Goal: Information Seeking & Learning: Compare options

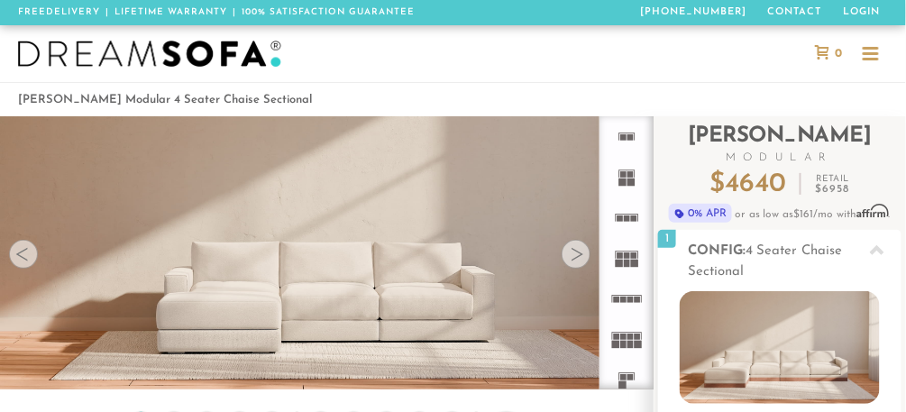
scroll to position [17175, 895]
click at [575, 254] on div at bounding box center [575, 254] width 29 height 29
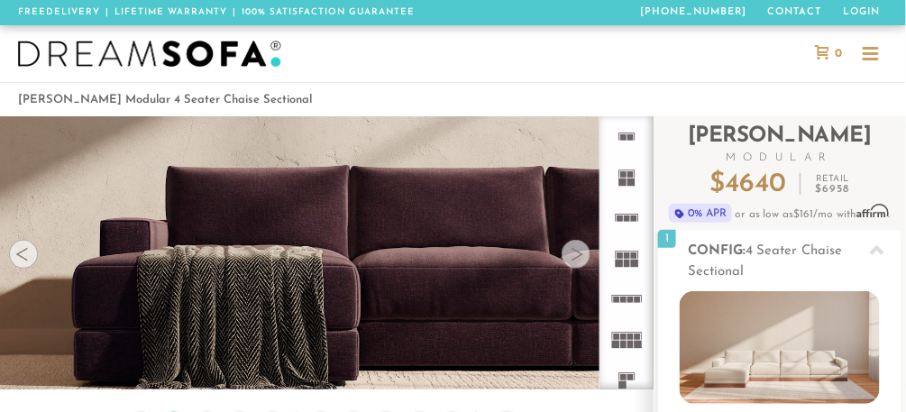
click at [575, 254] on div at bounding box center [575, 254] width 29 height 29
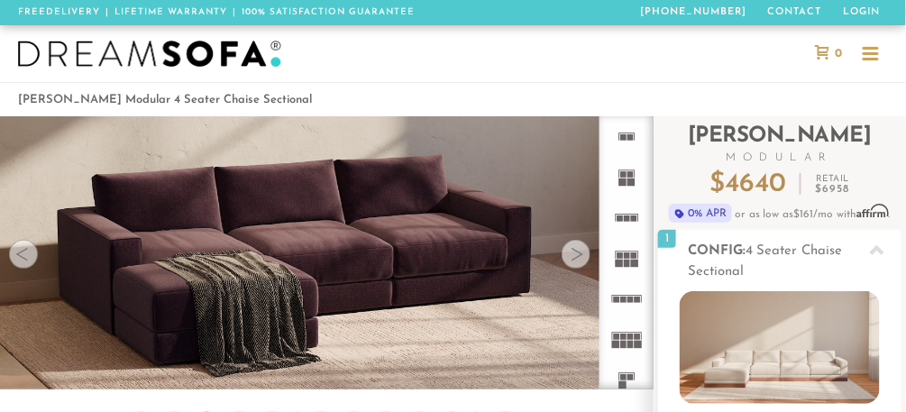
click at [575, 254] on div at bounding box center [575, 254] width 29 height 29
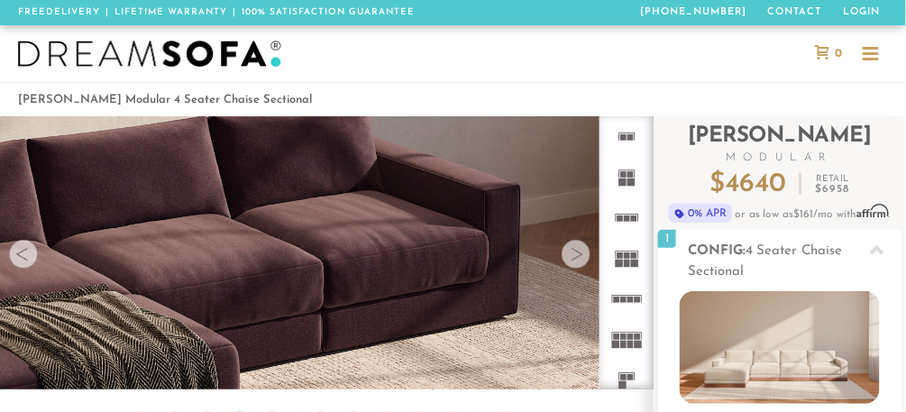
click at [575, 254] on div at bounding box center [575, 254] width 29 height 29
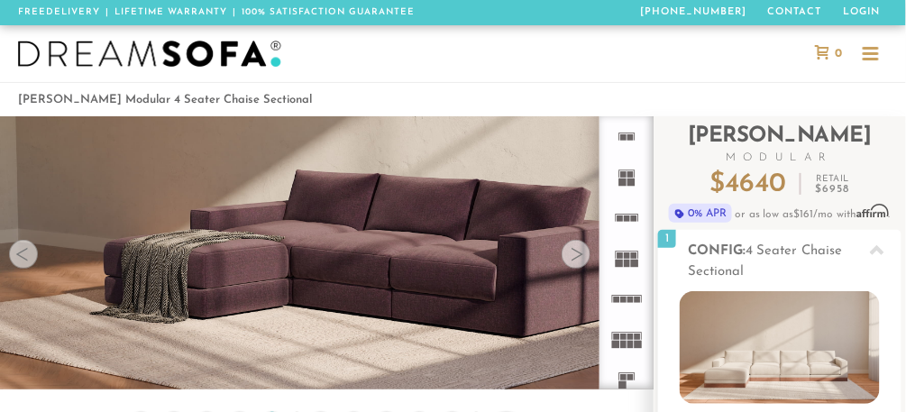
click at [575, 254] on div at bounding box center [575, 254] width 29 height 29
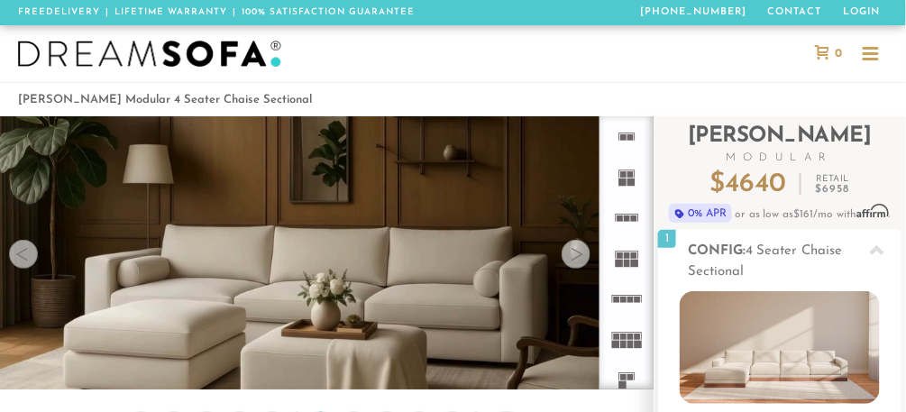
click at [571, 256] on div at bounding box center [575, 254] width 29 height 29
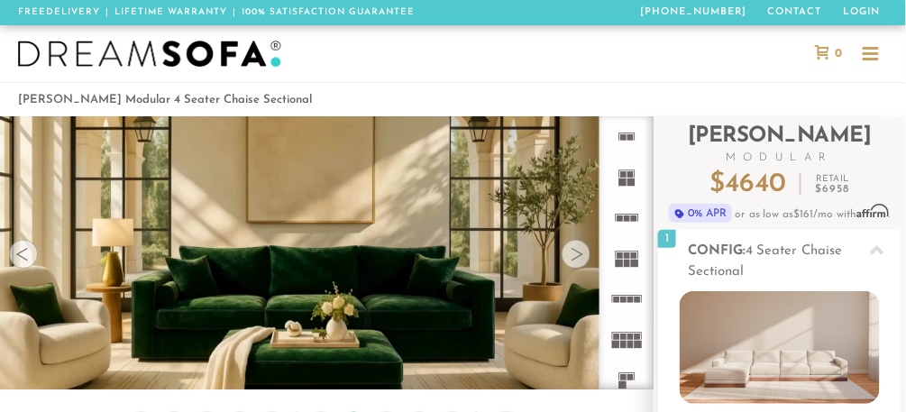
click at [624, 216] on rect at bounding box center [627, 218] width 6 height 6
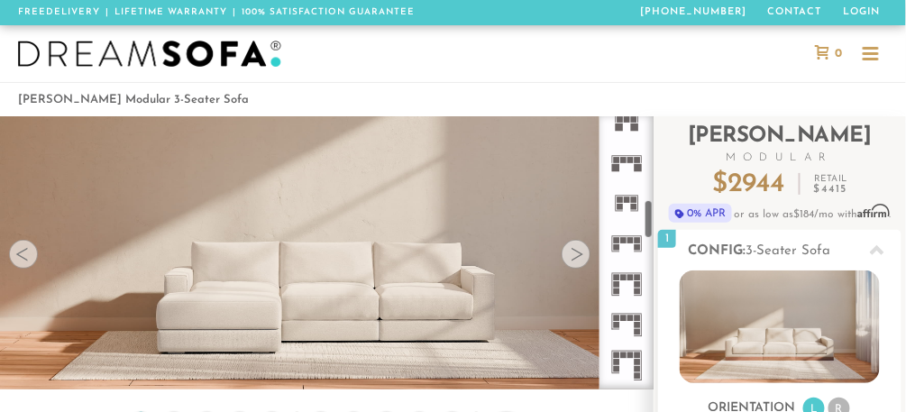
scroll to position [579, 0]
click at [630, 325] on icon at bounding box center [626, 327] width 41 height 41
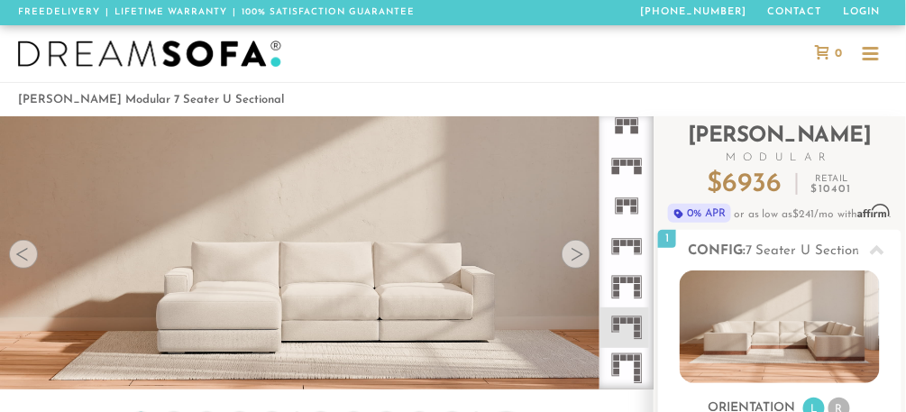
click at [624, 247] on icon at bounding box center [626, 246] width 41 height 41
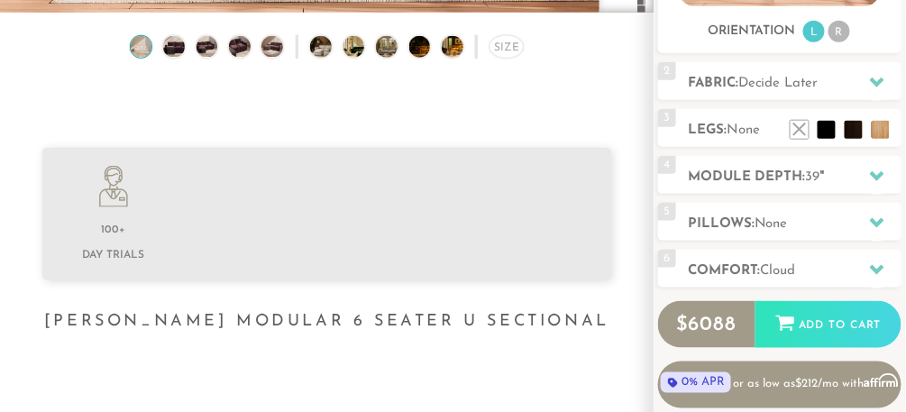
scroll to position [408, 0]
